Goal: Information Seeking & Learning: Learn about a topic

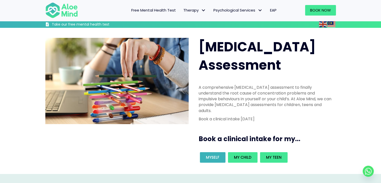
scroll to position [50, 0]
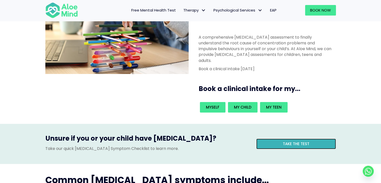
click at [326, 139] on link "Take the test" at bounding box center [296, 144] width 80 height 11
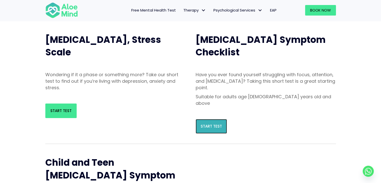
click at [214, 124] on span "Start Test" at bounding box center [211, 126] width 21 height 5
